Goal: Find specific page/section: Find specific page/section

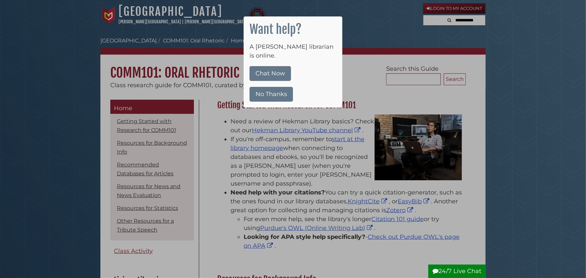
drag, startPoint x: 263, startPoint y: 89, endPoint x: 457, endPoint y: 145, distance: 202.1
click at [264, 89] on button "No Thanks" at bounding box center [270, 94] width 43 height 15
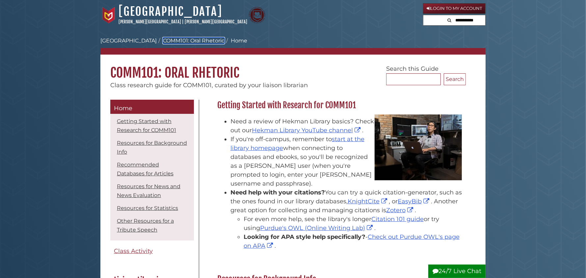
click at [193, 43] on link "COMM101: Oral Rhetoric" at bounding box center [194, 41] width 62 height 6
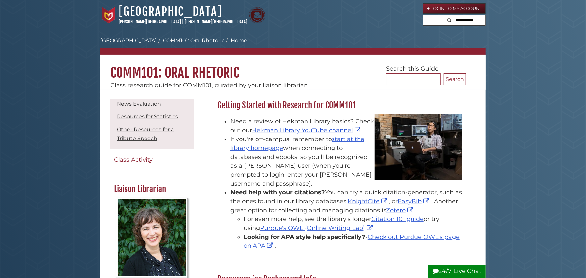
scroll to position [99, 0]
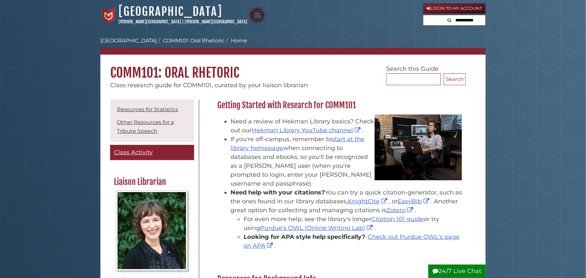
click at [132, 153] on span "Class Activity" at bounding box center [133, 152] width 39 height 7
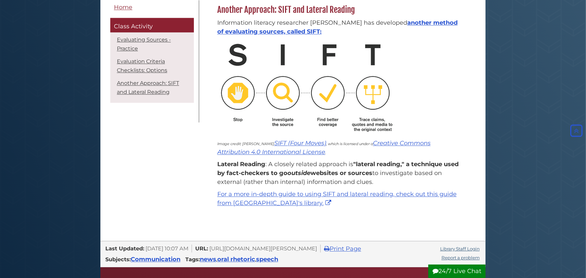
scroll to position [855, 0]
